Goal: Transaction & Acquisition: Subscribe to service/newsletter

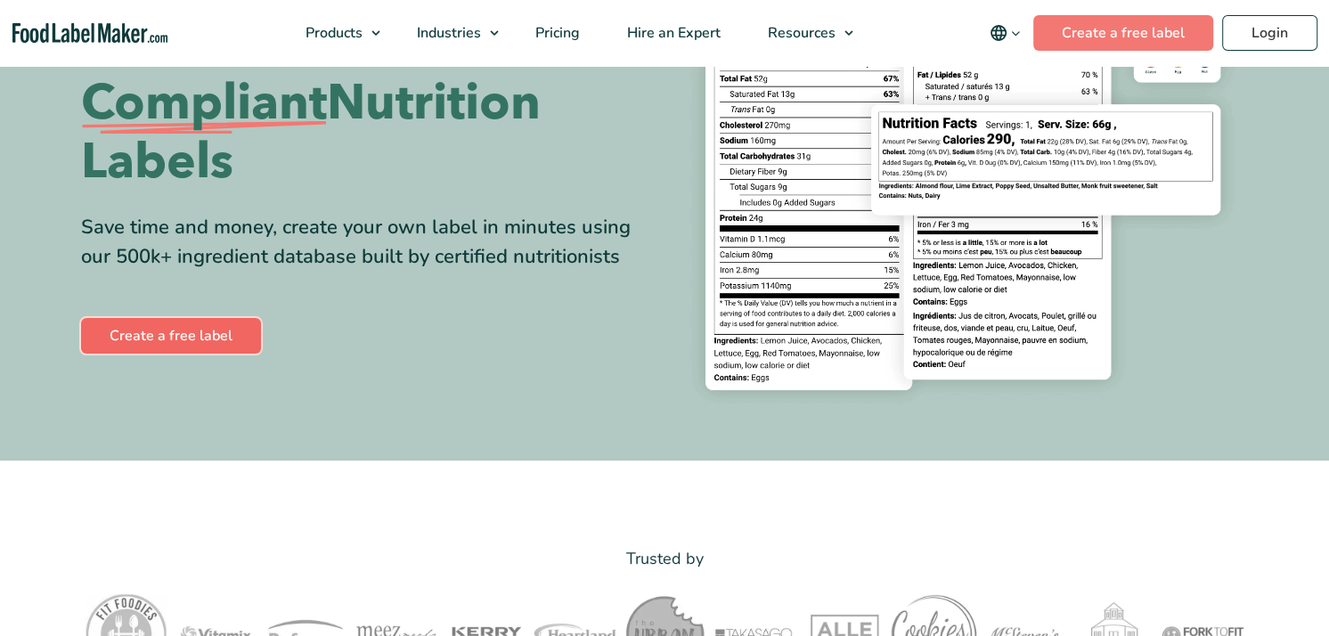
drag, startPoint x: 0, startPoint y: 0, endPoint x: 216, endPoint y: 341, distance: 403.9
click at [216, 341] on link "Create a free label" at bounding box center [171, 336] width 180 height 36
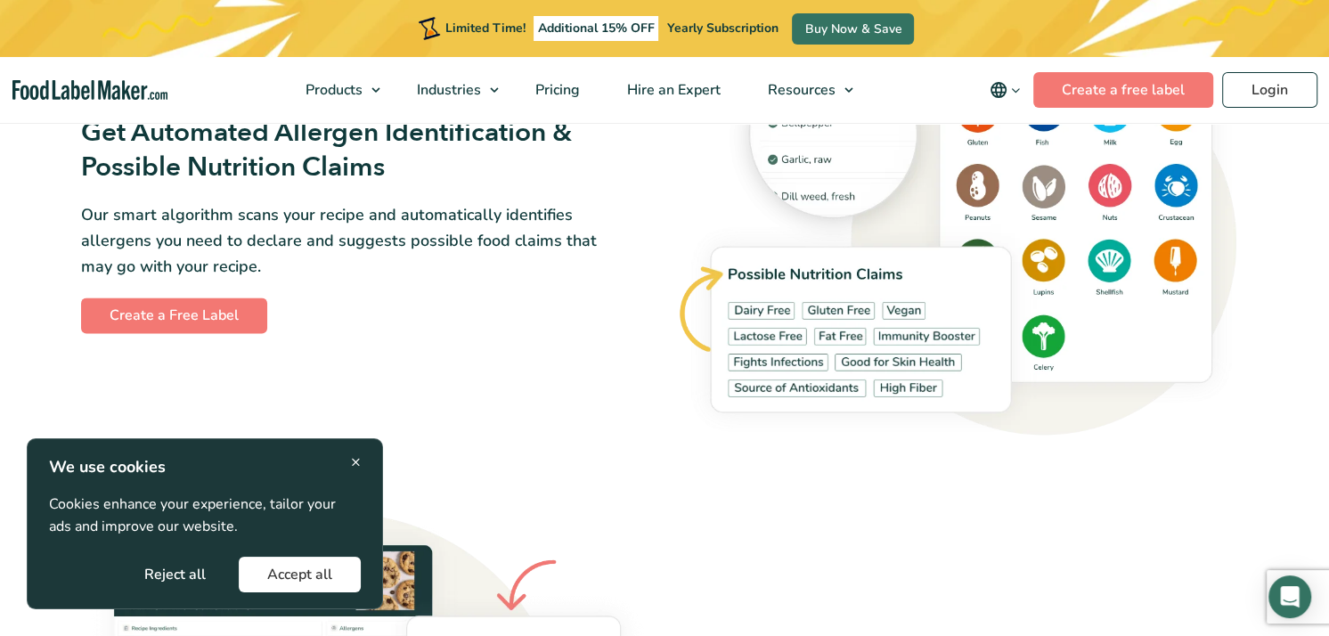
scroll to position [2137, 0]
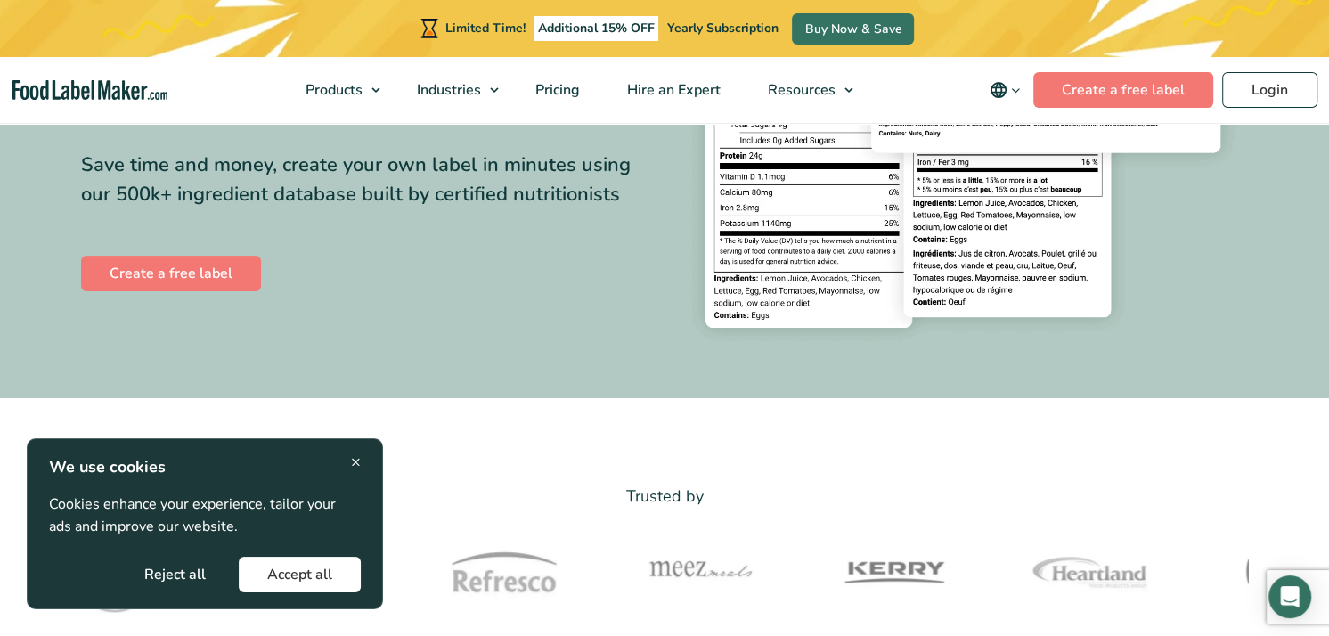
scroll to position [356, 0]
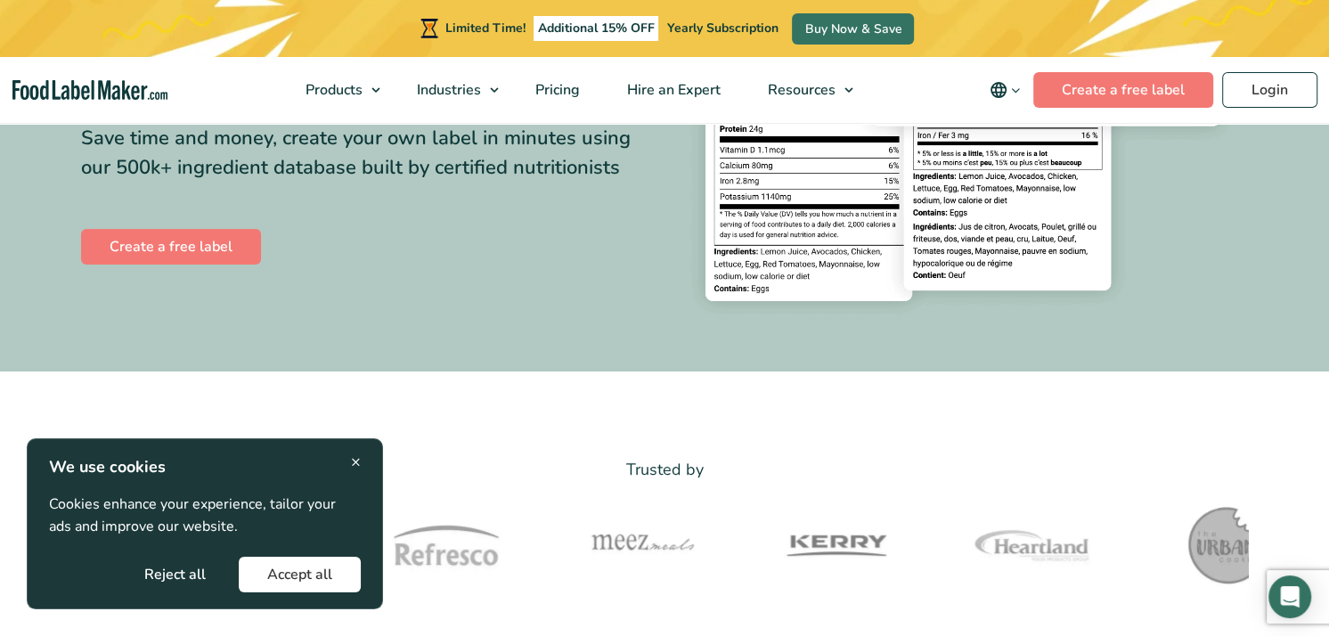
click at [297, 580] on button "Accept all" at bounding box center [300, 575] width 122 height 36
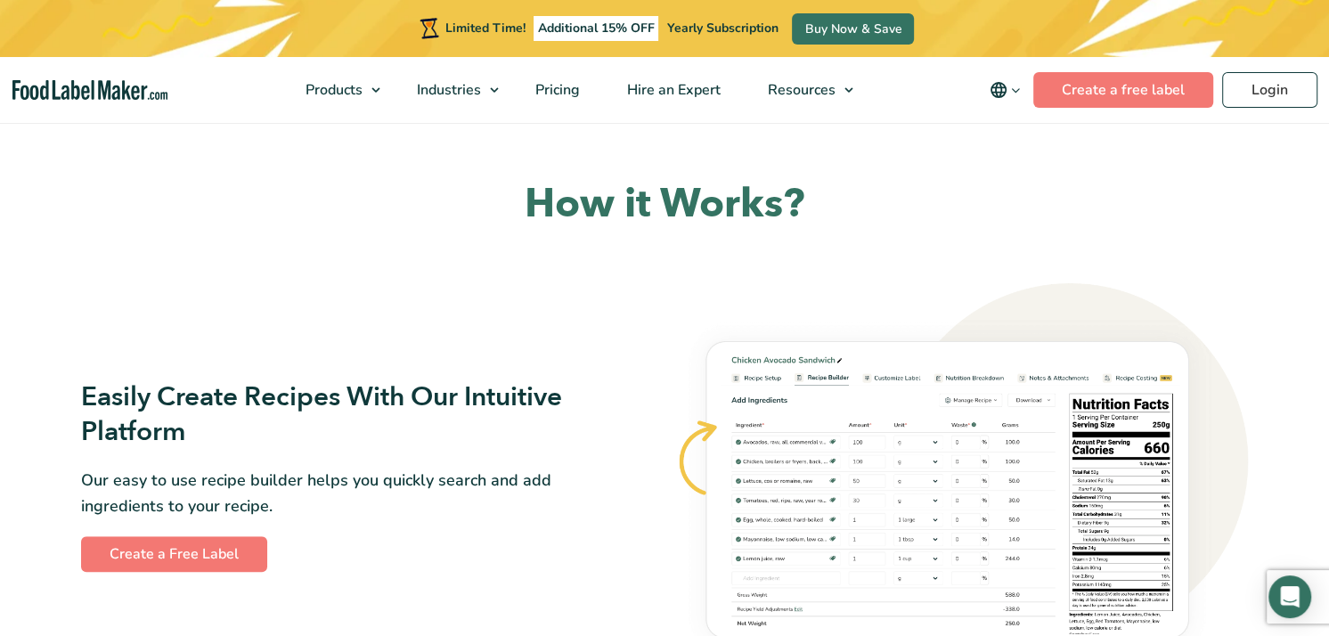
scroll to position [1069, 0]
